Goal: Information Seeking & Learning: Learn about a topic

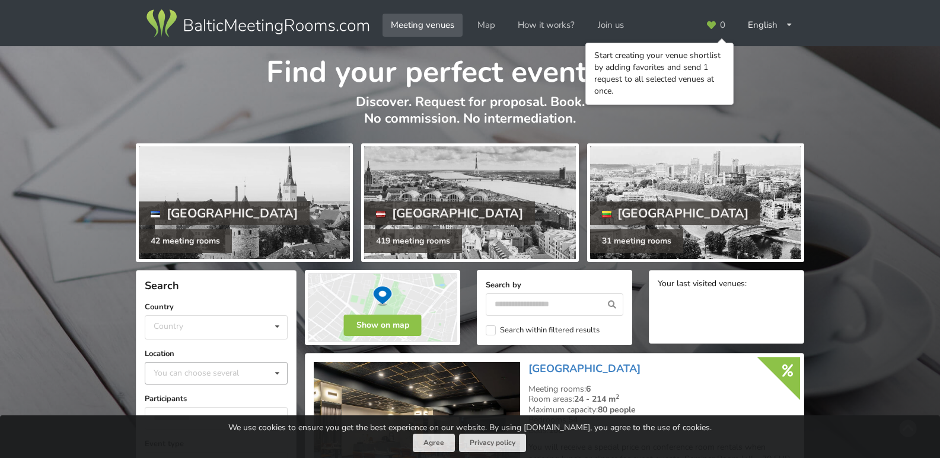
click at [277, 370] on icon at bounding box center [277, 374] width 17 height 22
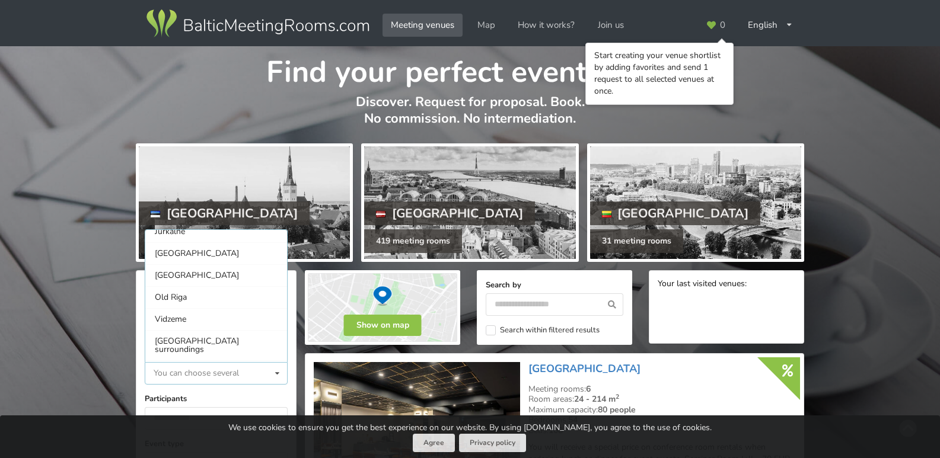
scroll to position [97, 0]
click at [182, 276] on div "[GEOGRAPHIC_DATA]" at bounding box center [216, 276] width 142 height 22
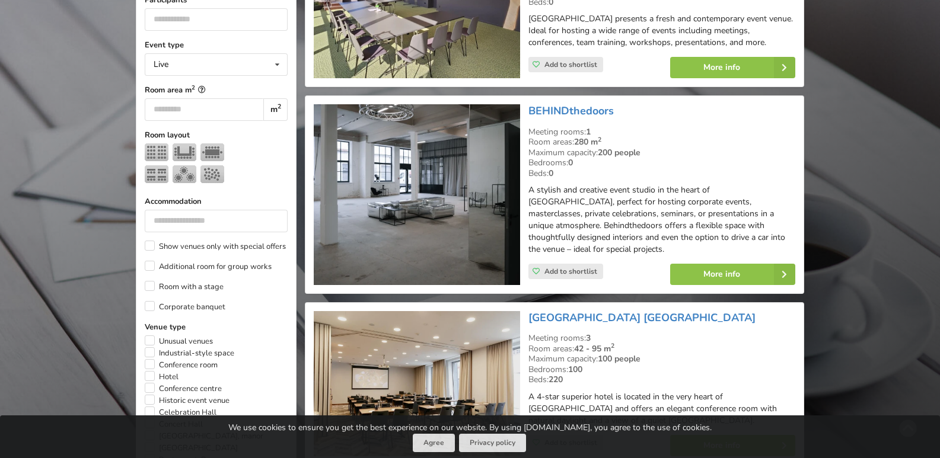
scroll to position [428, 0]
click at [702, 265] on link "More info" at bounding box center [732, 275] width 125 height 21
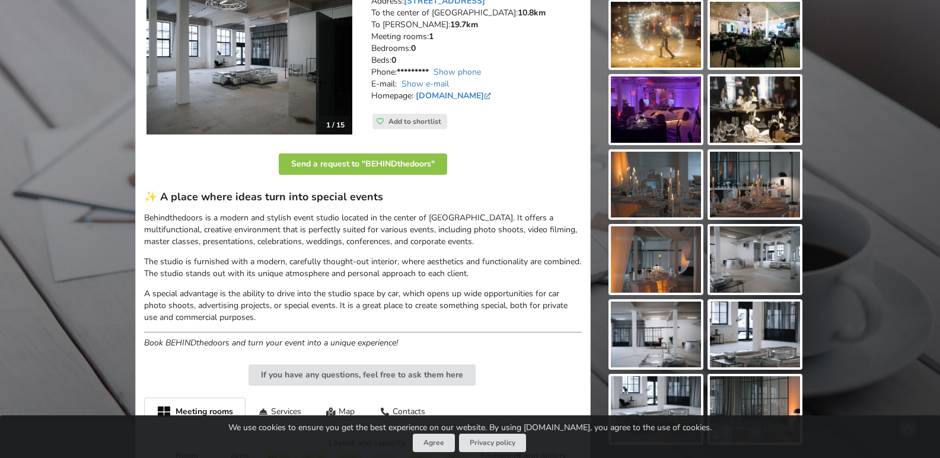
scroll to position [143, 0]
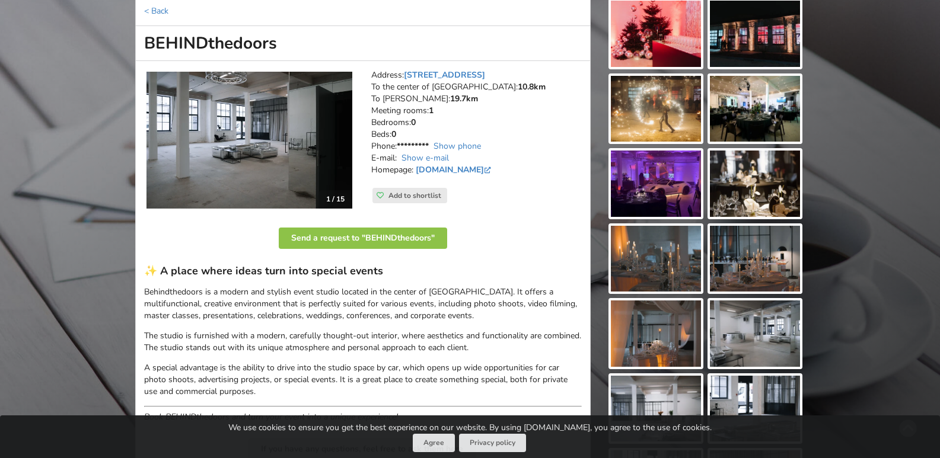
click at [754, 28] on img at bounding box center [755, 34] width 90 height 66
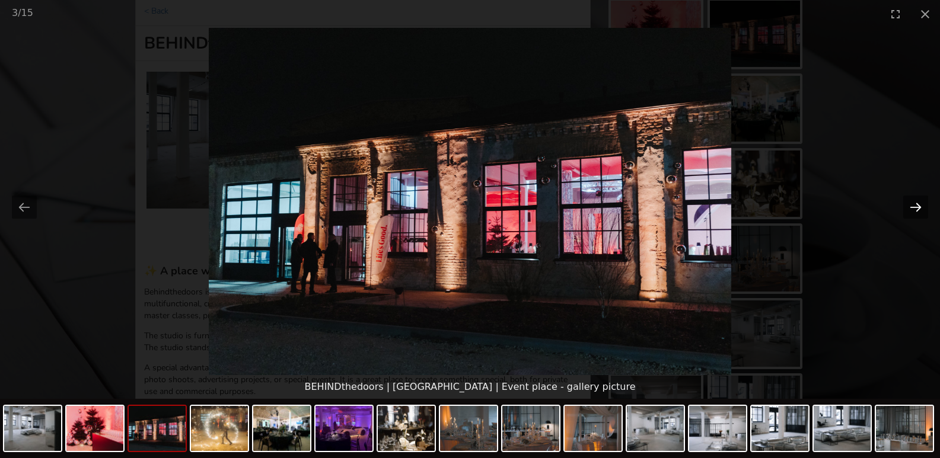
click at [916, 209] on button "Next slide" at bounding box center [915, 207] width 25 height 23
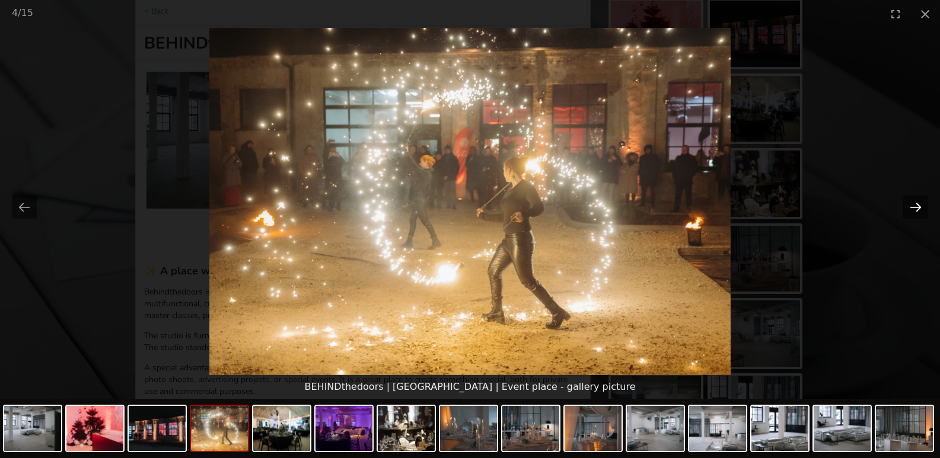
click at [916, 209] on button "Next slide" at bounding box center [915, 207] width 25 height 23
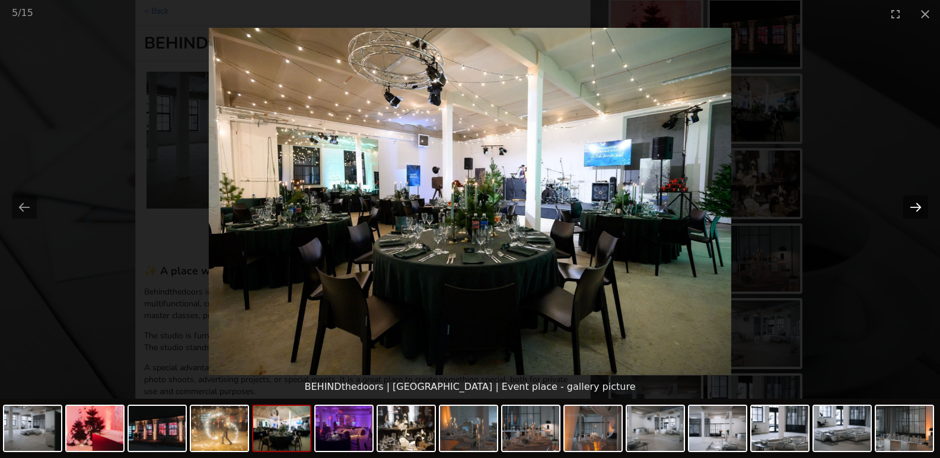
click at [916, 209] on button "Next slide" at bounding box center [915, 207] width 25 height 23
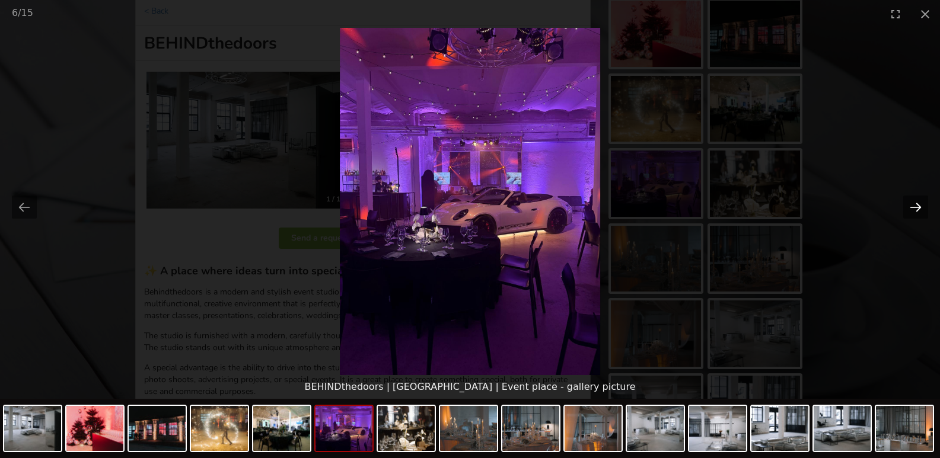
click at [916, 209] on button "Next slide" at bounding box center [915, 207] width 25 height 23
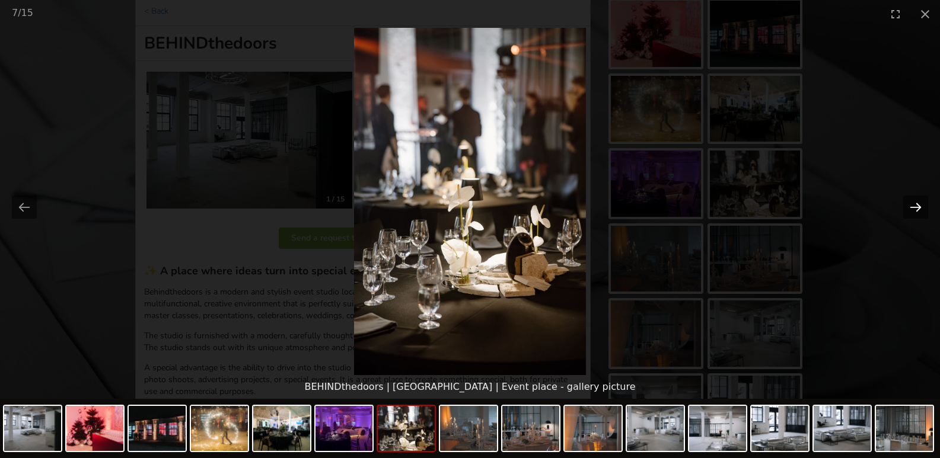
click at [916, 209] on button "Next slide" at bounding box center [915, 207] width 25 height 23
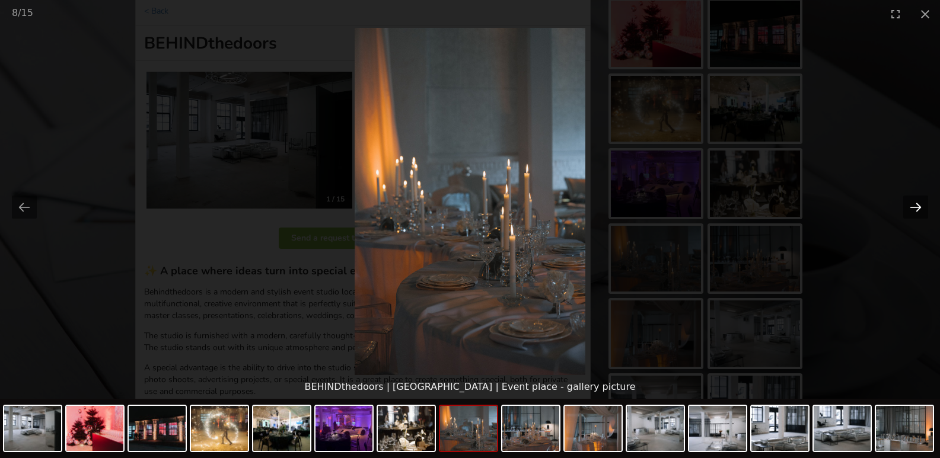
click at [916, 209] on button "Next slide" at bounding box center [915, 207] width 25 height 23
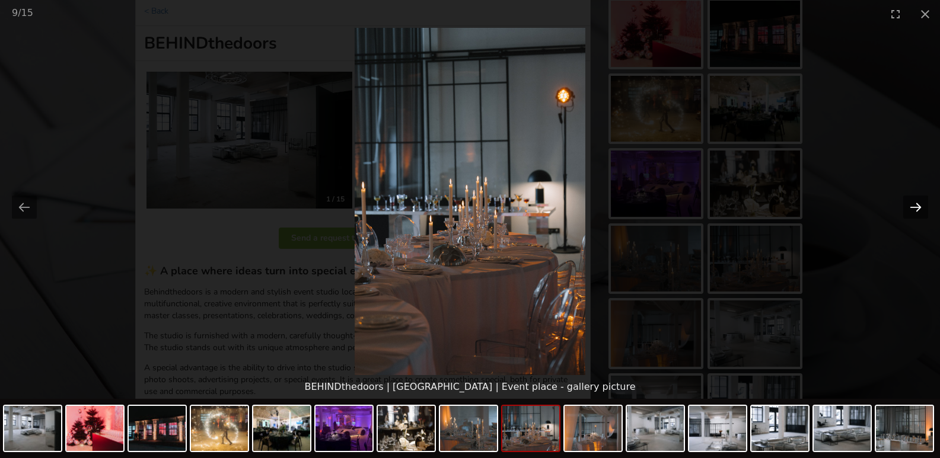
click at [916, 209] on button "Next slide" at bounding box center [915, 207] width 25 height 23
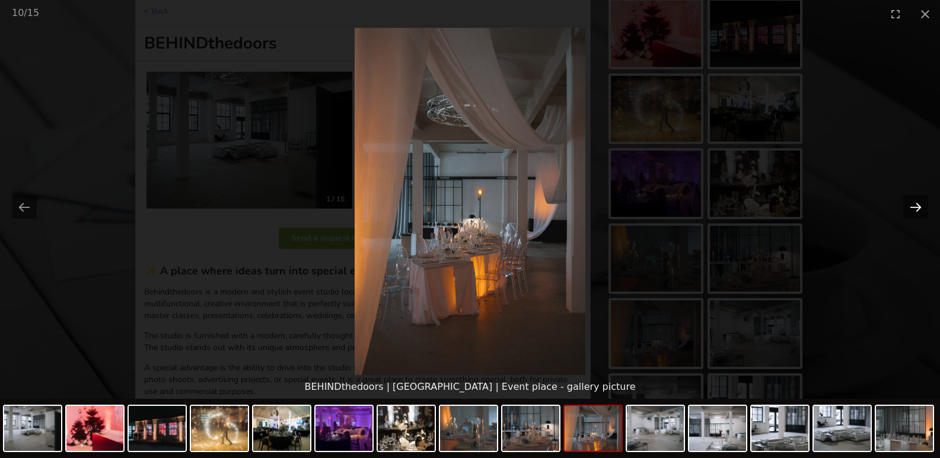
click at [916, 209] on button "Next slide" at bounding box center [915, 207] width 25 height 23
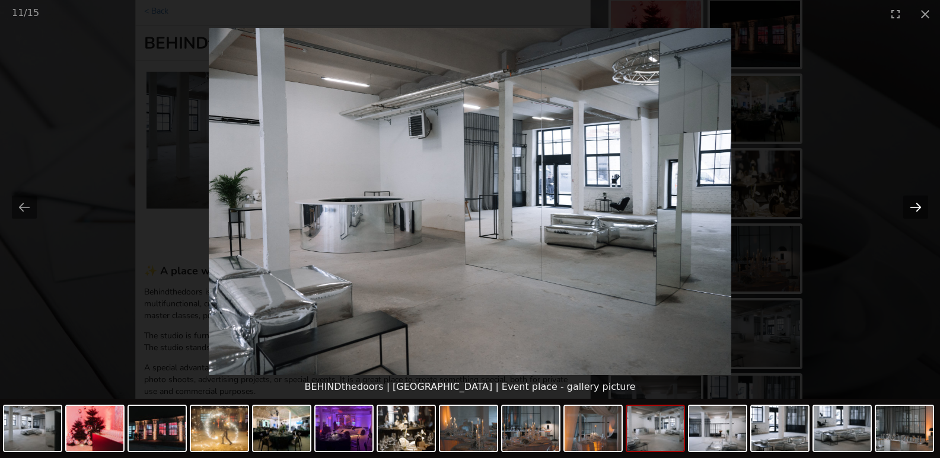
click at [916, 209] on button "Next slide" at bounding box center [915, 207] width 25 height 23
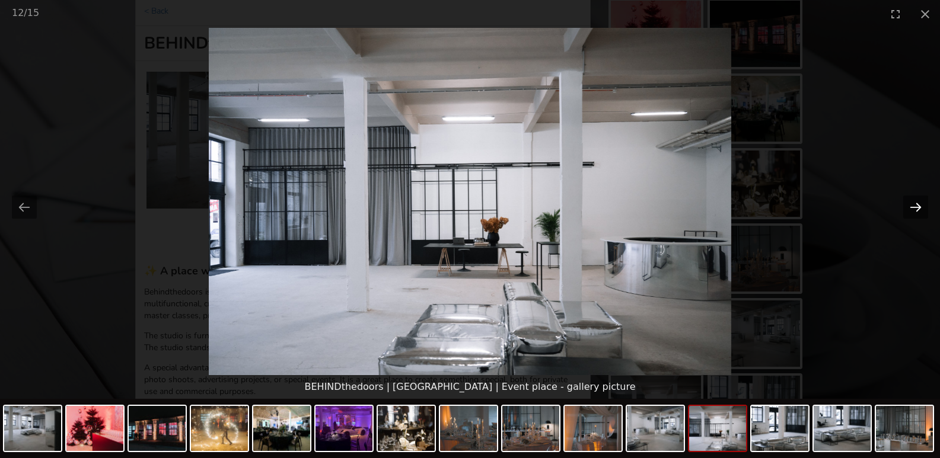
click at [916, 209] on button "Next slide" at bounding box center [915, 207] width 25 height 23
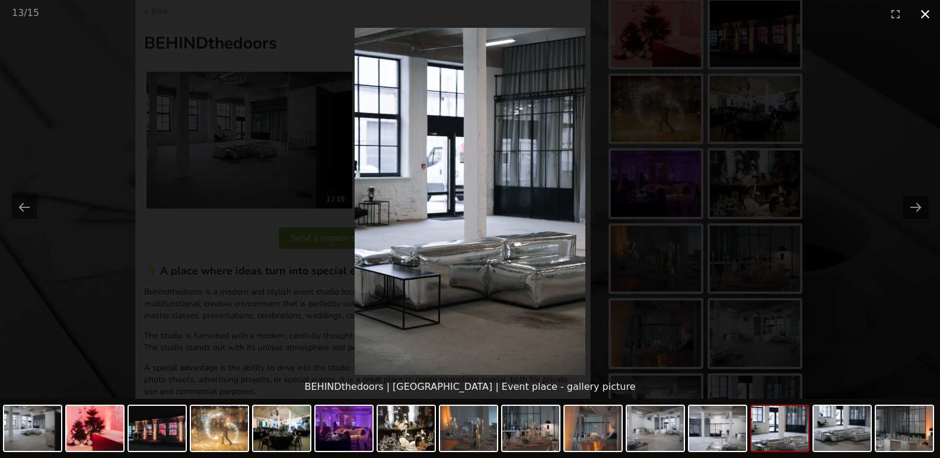
click at [925, 9] on button "Close gallery" at bounding box center [925, 14] width 30 height 28
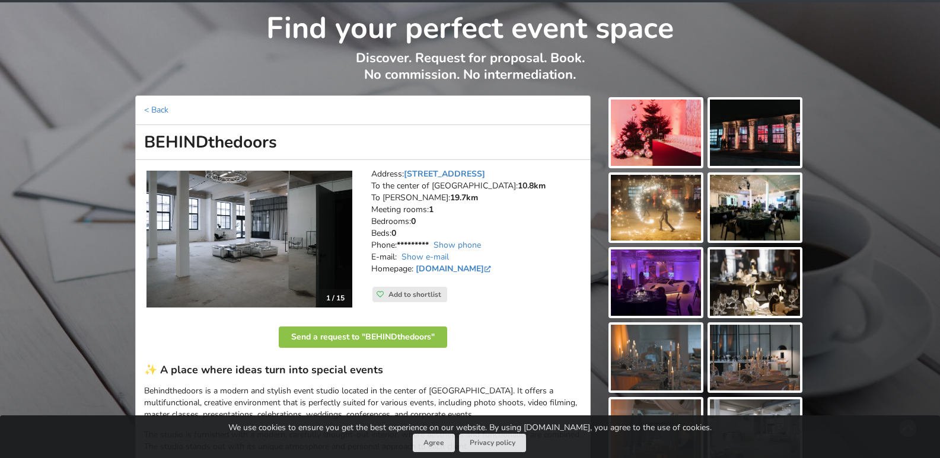
scroll to position [45, 0]
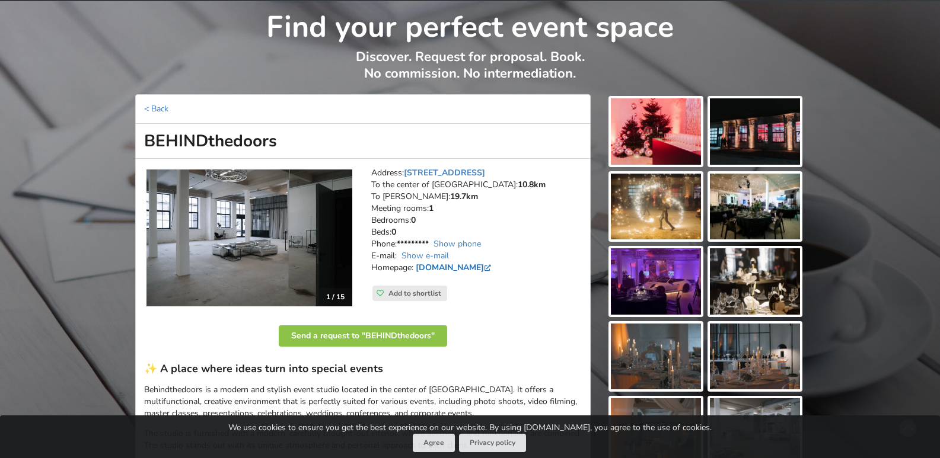
click at [455, 266] on link "www.behindthedoors.lv" at bounding box center [455, 267] width 78 height 11
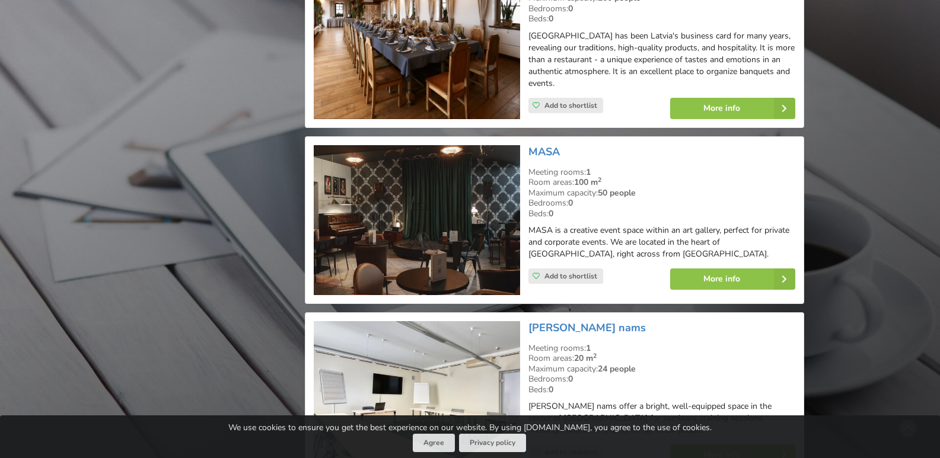
scroll to position [1686, 0]
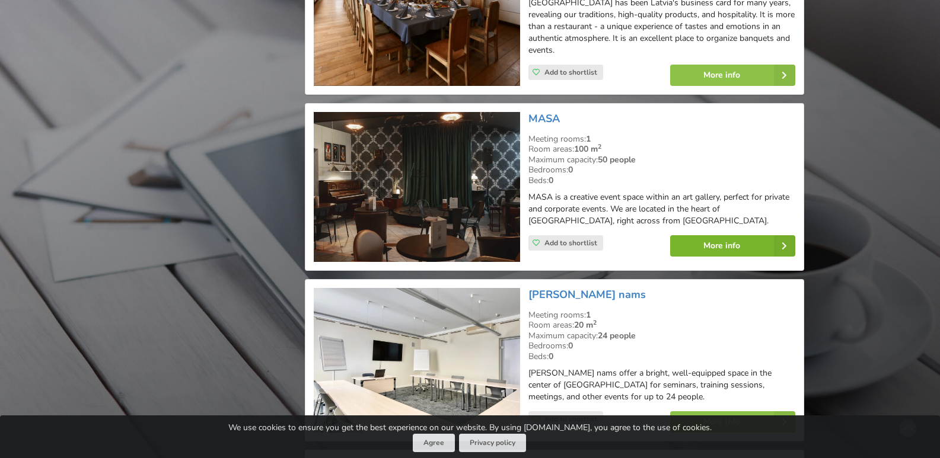
click at [728, 242] on link "More info" at bounding box center [732, 245] width 125 height 21
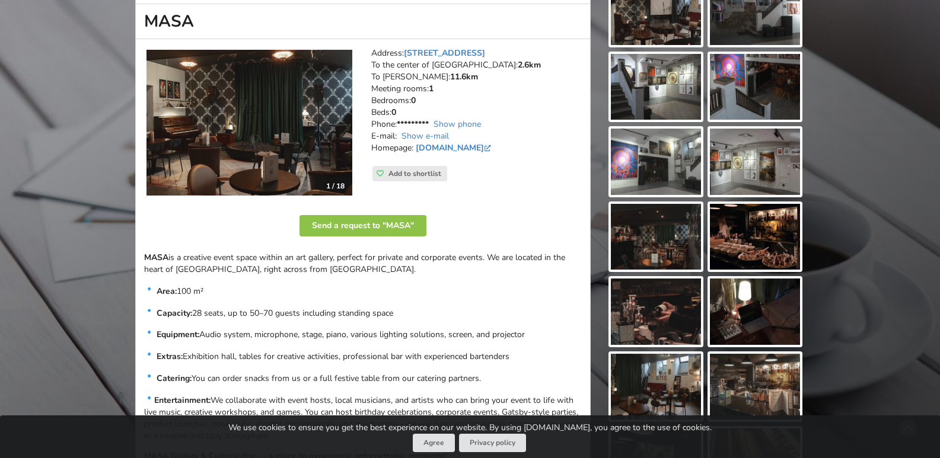
scroll to position [165, 0]
click at [455, 149] on link "masastudija.com" at bounding box center [455, 147] width 78 height 11
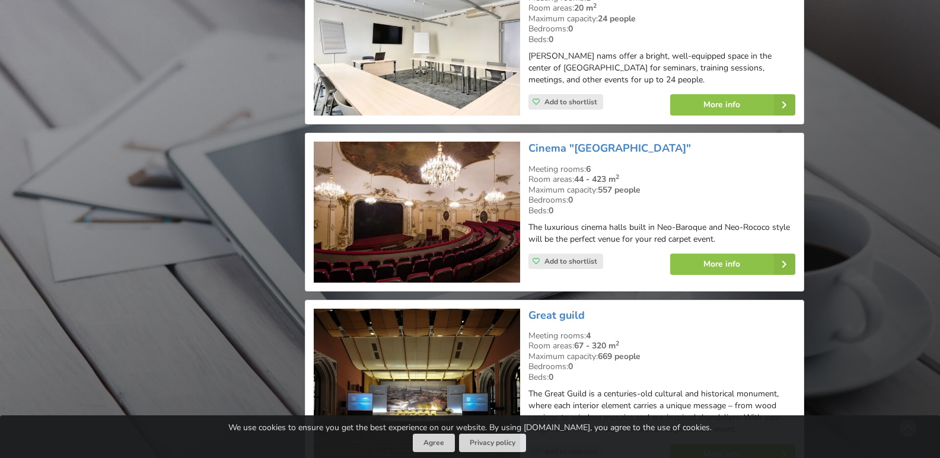
scroll to position [2025, 0]
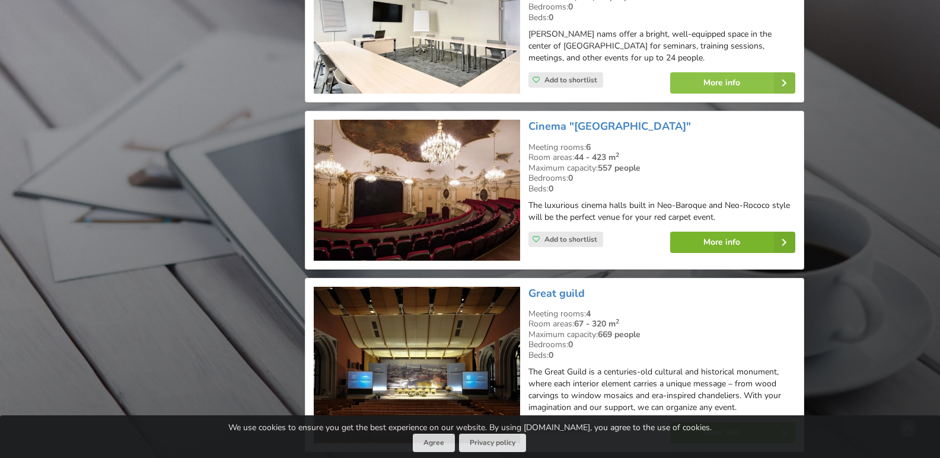
click at [686, 233] on link "More info" at bounding box center [732, 242] width 125 height 21
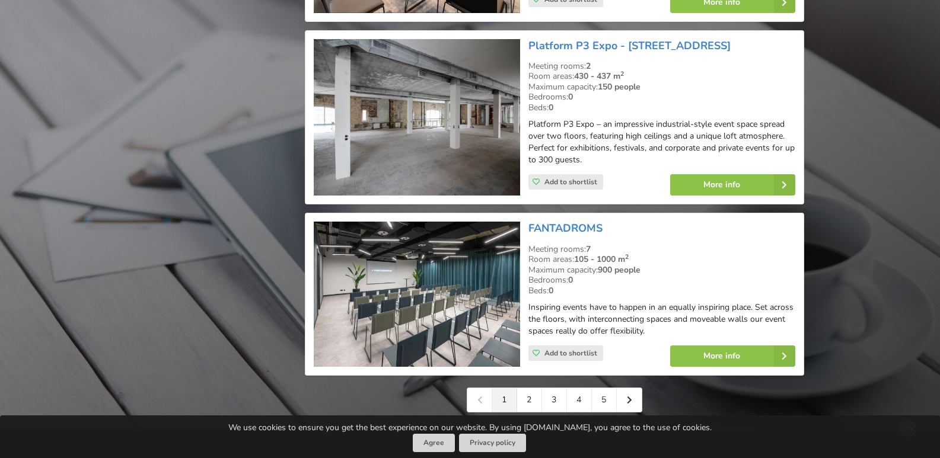
scroll to position [2669, 0]
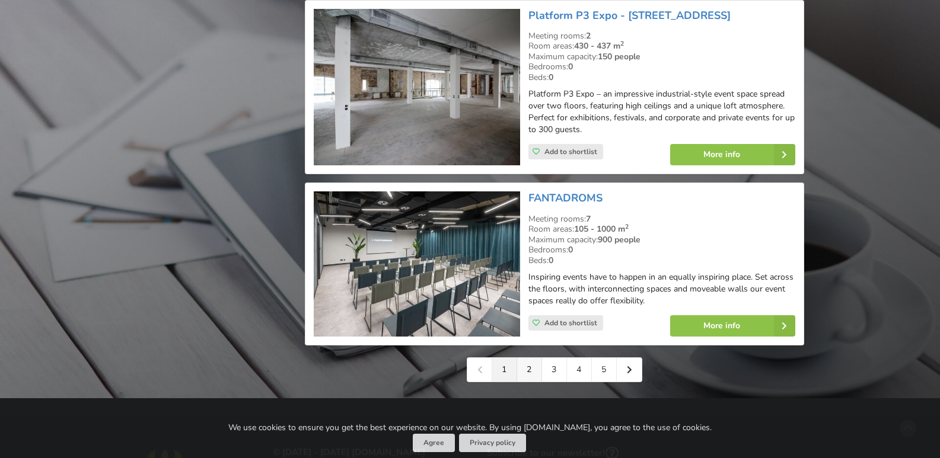
click at [529, 365] on link "2" at bounding box center [529, 370] width 25 height 24
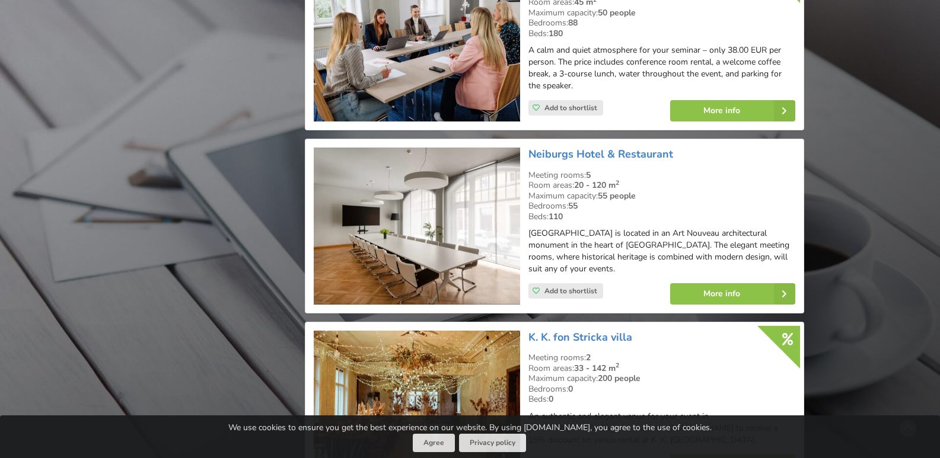
scroll to position [2548, 0]
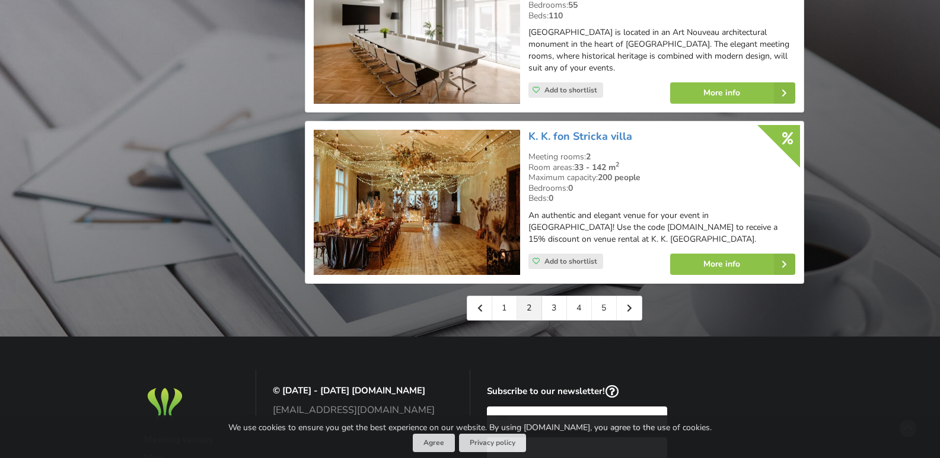
drag, startPoint x: 853, startPoint y: 272, endPoint x: 581, endPoint y: 234, distance: 274.3
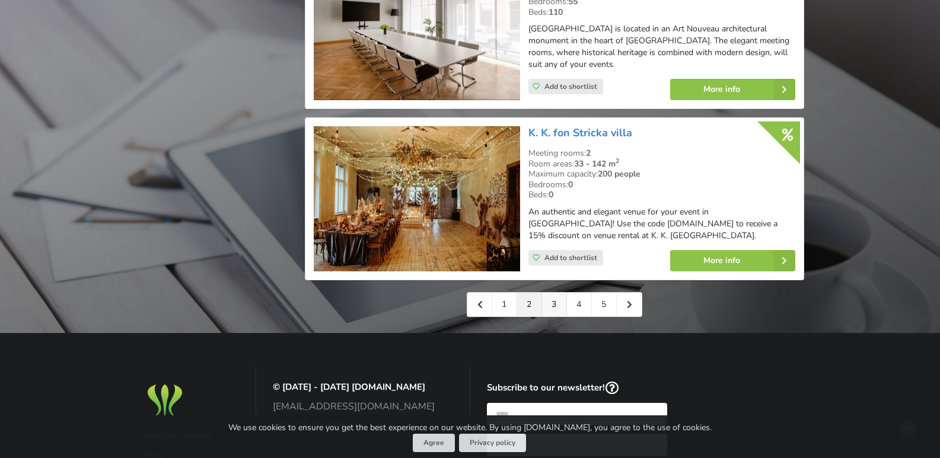
click at [556, 293] on link "3" at bounding box center [554, 305] width 25 height 24
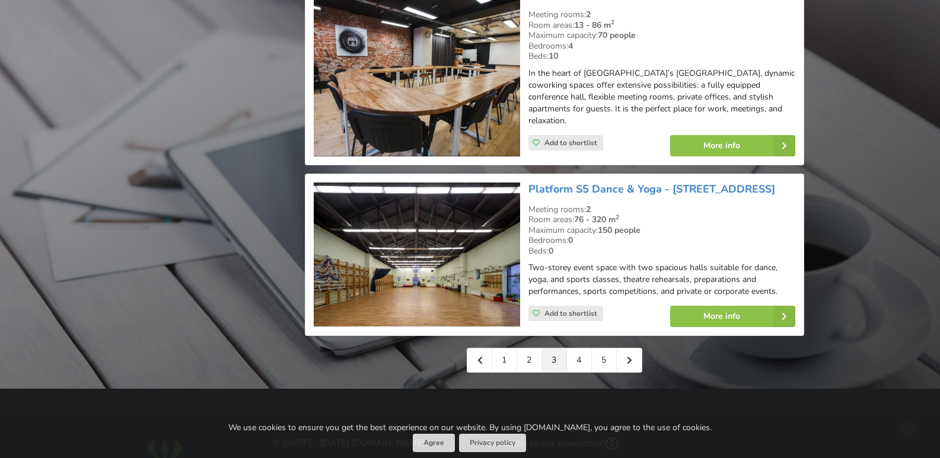
scroll to position [2649, 0]
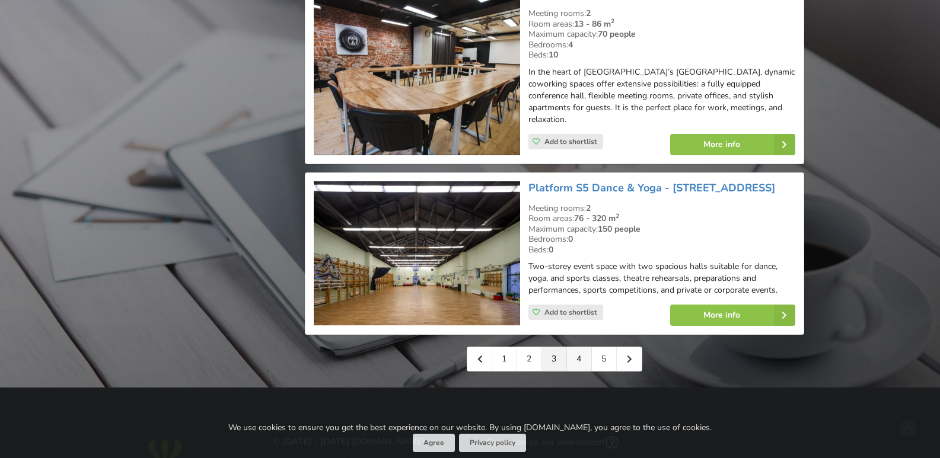
click at [579, 348] on link "4" at bounding box center [579, 360] width 25 height 24
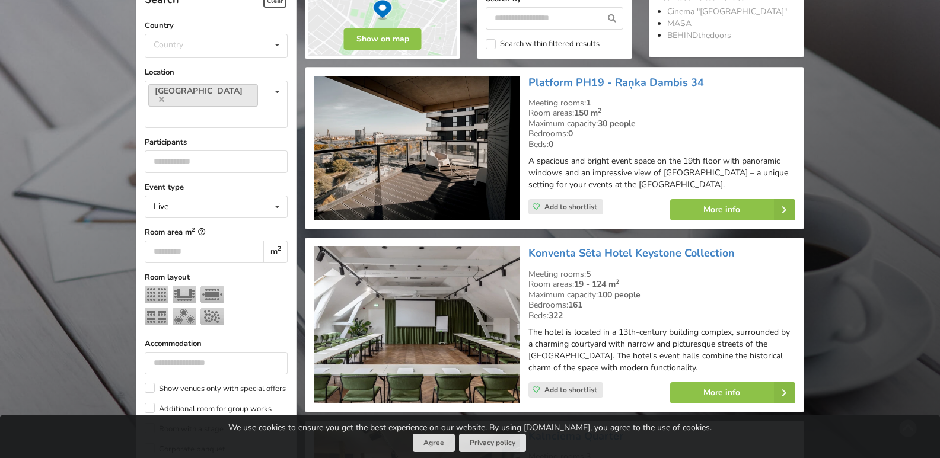
scroll to position [303, 0]
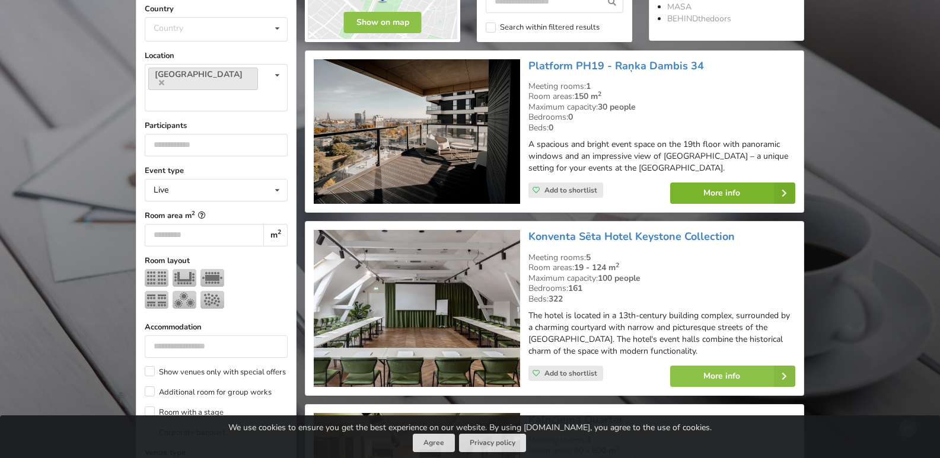
click at [715, 195] on link "More info" at bounding box center [732, 193] width 125 height 21
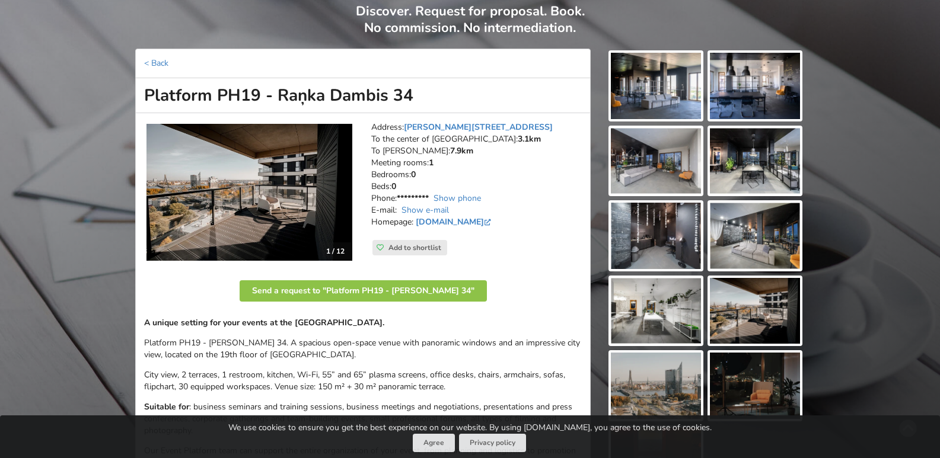
scroll to position [91, 0]
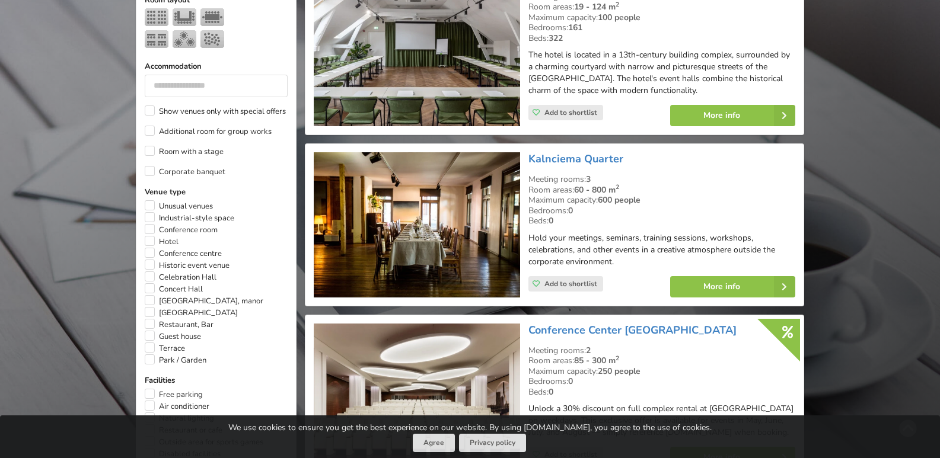
scroll to position [565, 0]
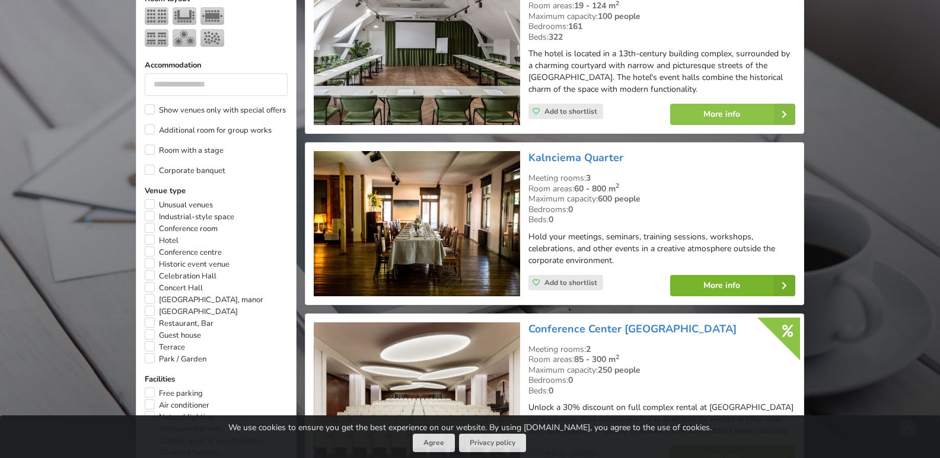
click at [718, 282] on link "More info" at bounding box center [732, 285] width 125 height 21
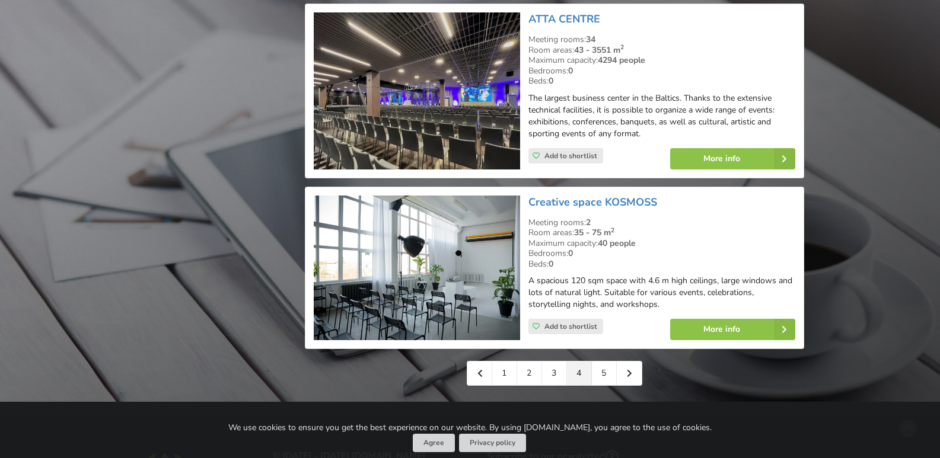
scroll to position [2734, 0]
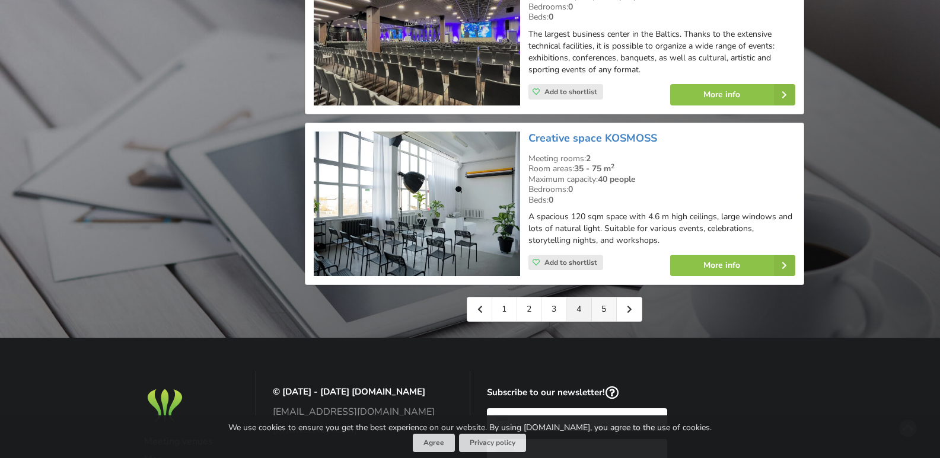
click at [612, 301] on link "5" at bounding box center [604, 310] width 25 height 24
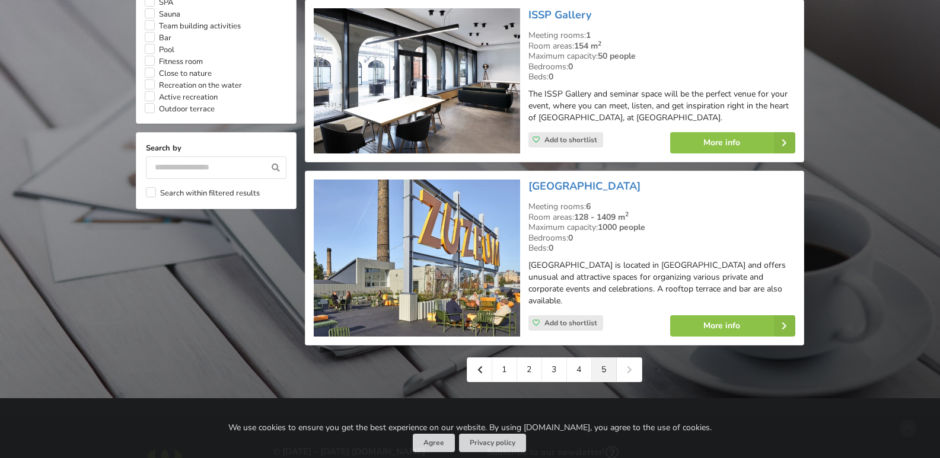
scroll to position [1044, 0]
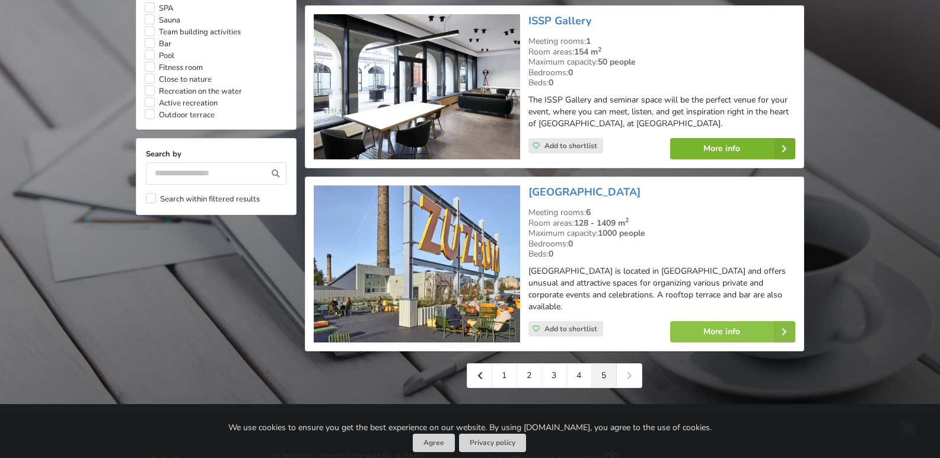
click at [723, 148] on link "More info" at bounding box center [732, 148] width 125 height 21
